Goal: Navigation & Orientation: Find specific page/section

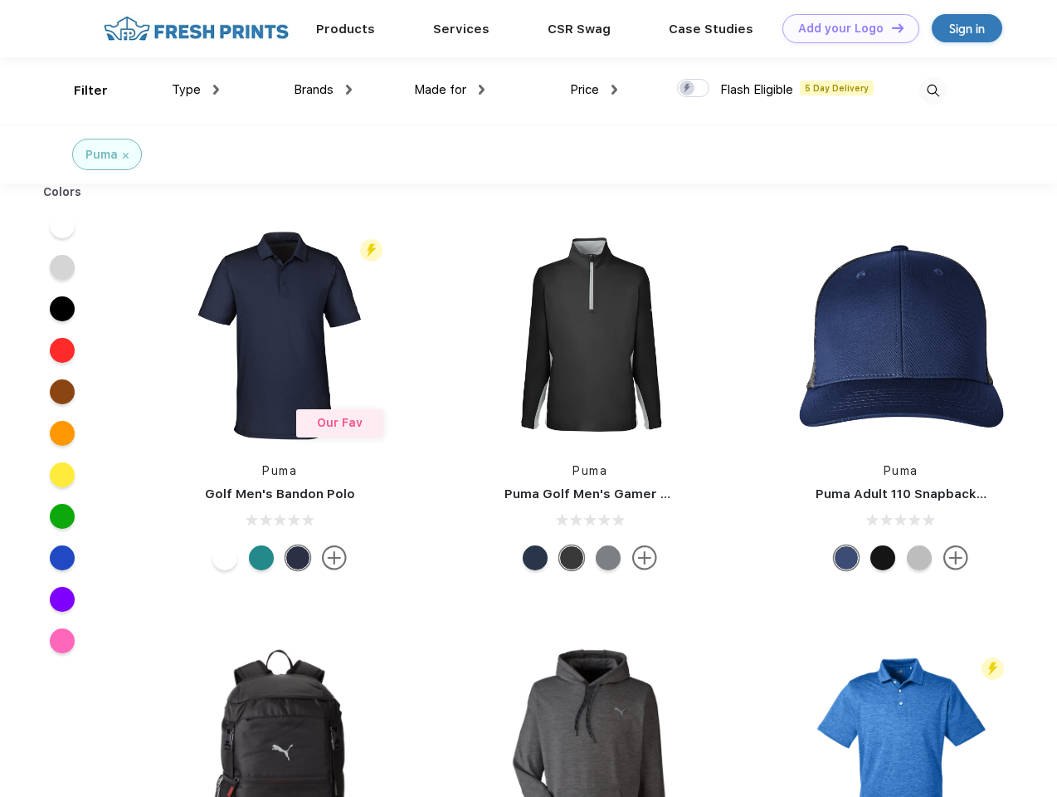
click at [845, 28] on link "Add your Logo Design Tool" at bounding box center [851, 28] width 137 height 29
click at [0, 0] on div "Design Tool" at bounding box center [0, 0] width 0 height 0
click at [890, 27] on link "Add your Logo Design Tool" at bounding box center [851, 28] width 137 height 29
click at [80, 90] on div "Filter" at bounding box center [91, 90] width 34 height 19
click at [196, 90] on span "Type" at bounding box center [186, 89] width 29 height 15
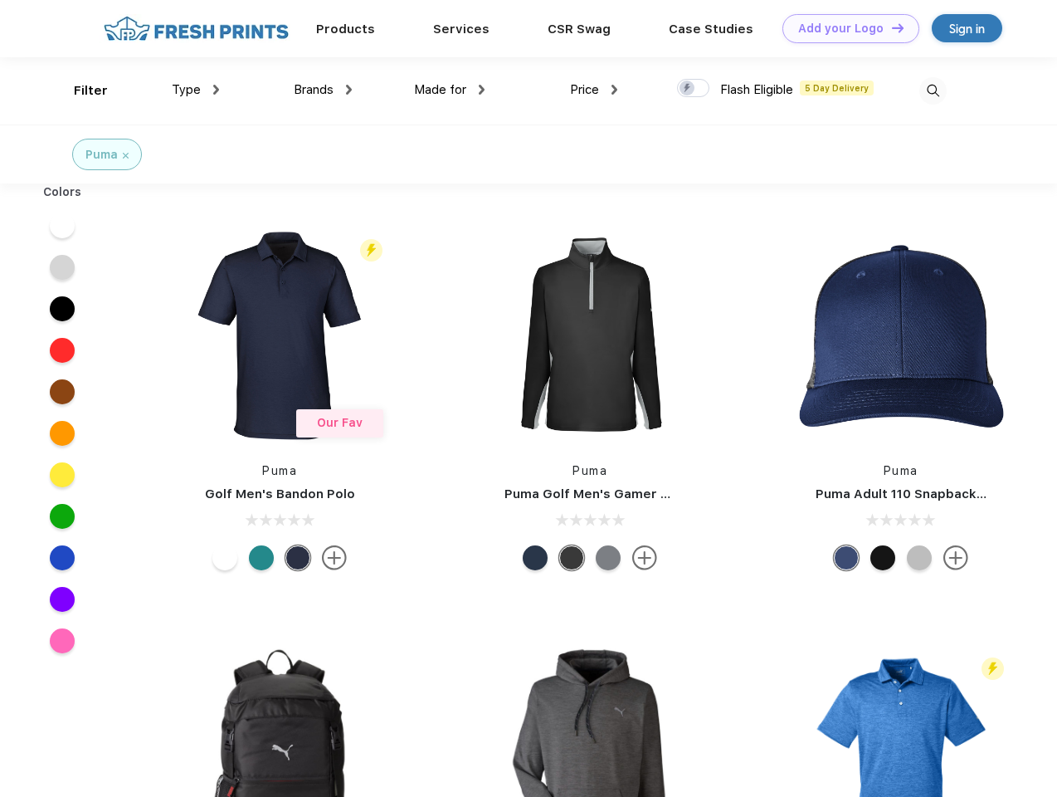
click at [323, 90] on span "Brands" at bounding box center [314, 89] width 40 height 15
click at [450, 90] on span "Made for" at bounding box center [440, 89] width 52 height 15
click at [594, 90] on span "Price" at bounding box center [584, 89] width 29 height 15
click at [694, 89] on div at bounding box center [693, 88] width 32 height 18
click at [688, 89] on input "checkbox" at bounding box center [682, 83] width 11 height 11
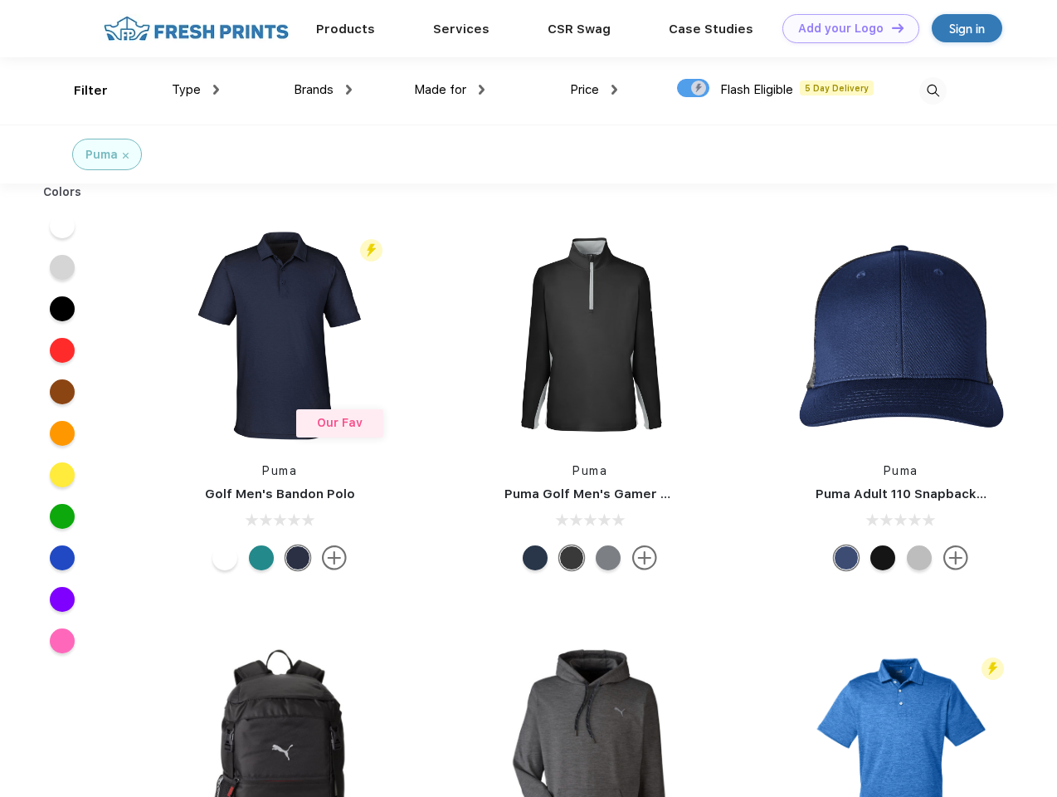
click at [933, 90] on img at bounding box center [932, 90] width 27 height 27
